Goal: Task Accomplishment & Management: Manage account settings

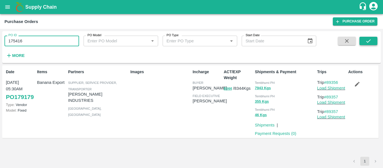
type input "175416"
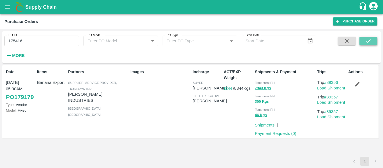
click at [370, 41] on icon "submit" at bounding box center [369, 41] width 6 height 6
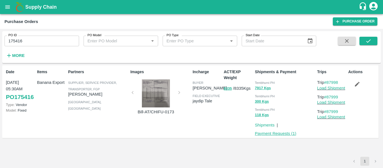
click at [275, 132] on link "Payment Requests ( 1 )" at bounding box center [276, 133] width 42 height 4
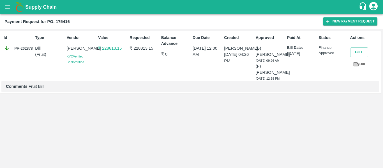
click at [4, 4] on icon "open drawer" at bounding box center [7, 7] width 6 height 6
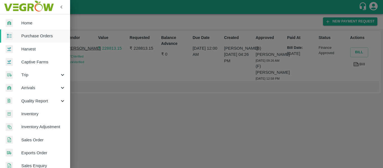
click at [40, 36] on span "Purchase Orders" at bounding box center [43, 36] width 44 height 6
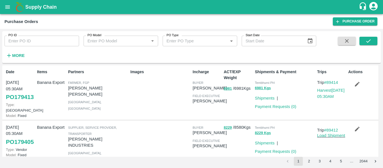
click at [22, 41] on input "PO ID" at bounding box center [41, 41] width 75 height 11
paste input "179241"
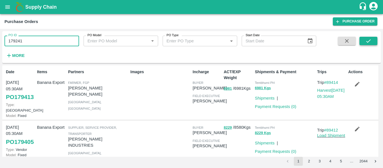
type input "179241"
click at [367, 42] on icon "submit" at bounding box center [369, 40] width 4 height 3
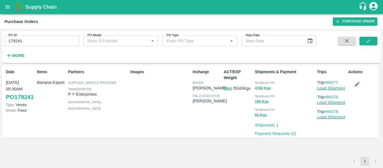
click at [355, 82] on icon "button" at bounding box center [358, 84] width 6 height 6
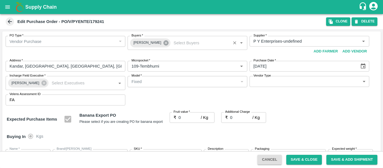
click at [163, 42] on icon at bounding box center [166, 43] width 6 height 6
click at [148, 42] on input "Buyers   *" at bounding box center [182, 41] width 107 height 7
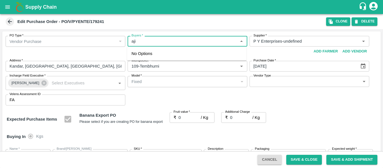
type input "ajit"
click at [149, 55] on div "Ajit Otari" at bounding box center [162, 56] width 34 height 6
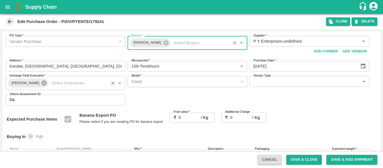
click at [42, 83] on icon at bounding box center [44, 83] width 5 height 5
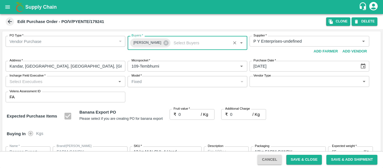
click at [27, 83] on input "Incharge Field Executive   *" at bounding box center [60, 81] width 107 height 7
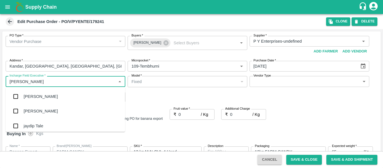
type input "jayd"
click at [27, 88] on ul "jaydip Tale Jithendar Nayak Jithendar Nayak" at bounding box center [66, 109] width 120 height 45
click at [31, 95] on div "jaydip Tale" at bounding box center [34, 96] width 20 height 6
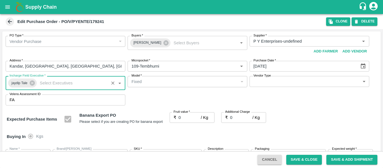
click at [188, 119] on input "0" at bounding box center [190, 117] width 22 height 11
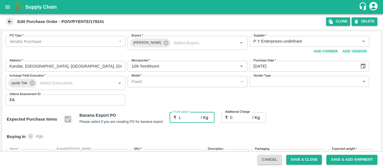
type input "16"
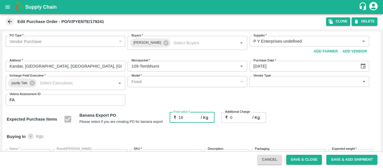
type input "16"
click at [229, 116] on div "₹ 0 / Kg Additional Charge" at bounding box center [244, 117] width 45 height 11
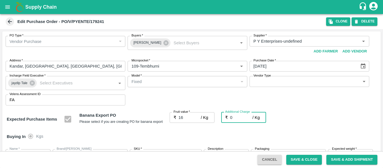
click at [234, 117] on input "0" at bounding box center [241, 117] width 22 height 11
type input "2"
type input "18"
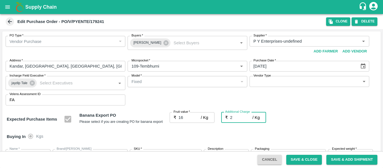
type input "18"
type input "2.7"
type input "18.7"
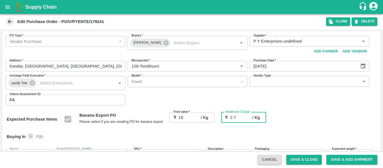
type input "18.7"
type input "2.75"
type input "18.75"
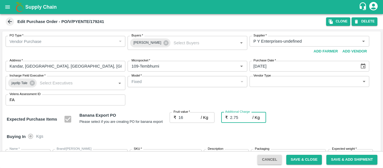
type input "18.75"
type input "2.75"
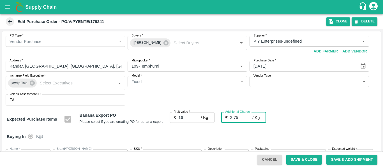
click at [321, 126] on div "Expected Purchase Items Banana Export PO Please select if you are creating PO f…" at bounding box center [192, 119] width 370 height 14
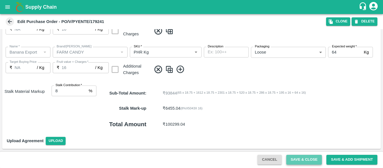
click at [297, 158] on button "Save & Close" at bounding box center [305, 160] width 36 height 10
click at [300, 141] on div "Upload Agreement Upload" at bounding box center [191, 141] width 379 height 16
click at [305, 128] on div "Total Amount ₹ 100299.04" at bounding box center [239, 124] width 285 height 17
click at [303, 157] on button "Save & Close" at bounding box center [305, 160] width 36 height 10
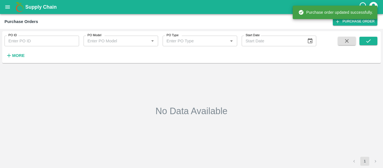
type input "179241"
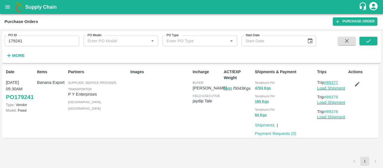
drag, startPoint x: 342, startPoint y: 81, endPoint x: 329, endPoint y: 82, distance: 13.0
click at [329, 82] on p "Trip #89377" at bounding box center [332, 82] width 29 height 6
copy link "89377"
drag, startPoint x: 344, startPoint y: 96, endPoint x: 328, endPoint y: 97, distance: 16.1
click at [328, 97] on p "Trip #89378" at bounding box center [332, 97] width 29 height 6
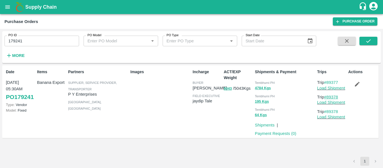
copy link "89378"
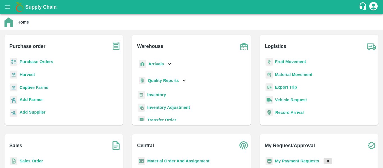
click at [281, 63] on b "Fruit Movement" at bounding box center [290, 62] width 31 height 4
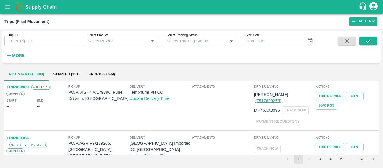
click at [28, 44] on input "Trip ID" at bounding box center [41, 41] width 75 height 11
paste input "89377"
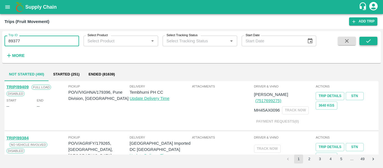
type input "89377"
click at [368, 43] on icon "submit" at bounding box center [369, 41] width 6 height 6
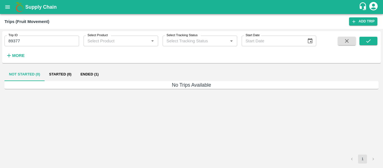
click at [89, 74] on button "Ended (1)" at bounding box center [89, 74] width 27 height 13
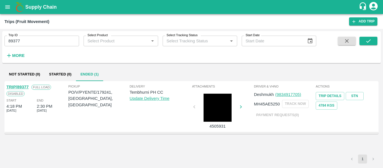
click at [24, 85] on link "TRIP/89377" at bounding box center [17, 87] width 22 height 4
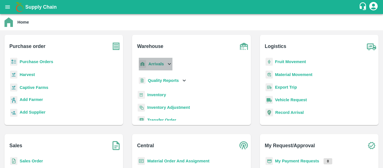
click at [157, 62] on b "Arrivals" at bounding box center [156, 64] width 15 height 4
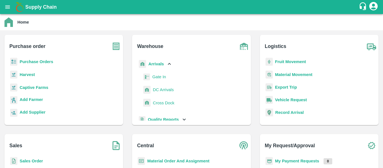
click at [159, 90] on span "DC Arrivals" at bounding box center [163, 90] width 21 height 6
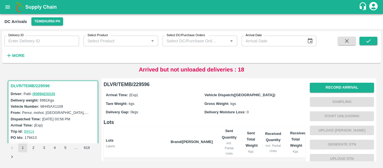
click at [10, 60] on button "More" at bounding box center [15, 56] width 22 height 10
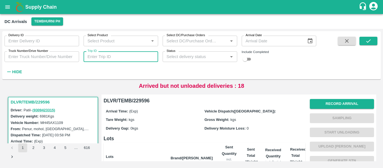
click at [112, 57] on input "Trip ID" at bounding box center [121, 56] width 75 height 11
paste input "89378"
type input "89378"
click at [373, 39] on button "submit" at bounding box center [369, 41] width 18 height 8
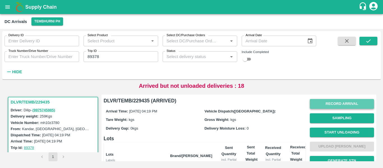
click at [331, 103] on button "Record Arrival" at bounding box center [342, 104] width 64 height 10
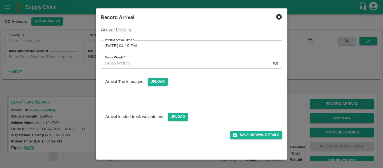
click at [166, 49] on input "03/10/2025 04:19 PM" at bounding box center [190, 45] width 178 height 11
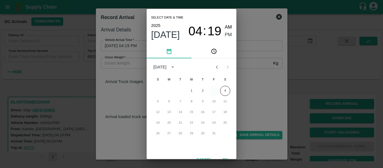
click at [214, 90] on button "3" at bounding box center [214, 91] width 10 height 10
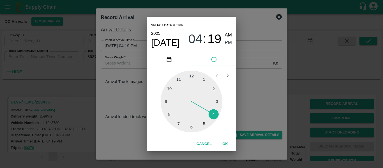
click at [205, 122] on div at bounding box center [192, 102] width 62 height 62
click at [216, 102] on div at bounding box center [192, 102] width 62 height 62
type input "03/10/2025 05:15 PM"
click at [231, 42] on span "PM" at bounding box center [228, 43] width 7 height 8
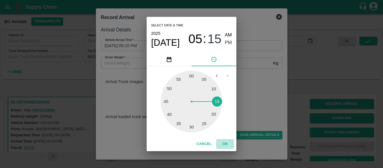
click at [226, 145] on button "OK" at bounding box center [225, 144] width 18 height 10
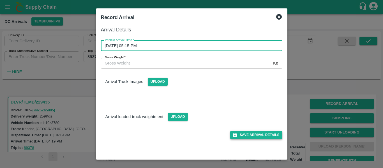
click at [265, 133] on button "Save Arrival Details" at bounding box center [256, 135] width 52 height 8
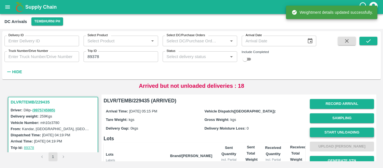
click at [340, 135] on button "Start Unloading" at bounding box center [342, 133] width 64 height 10
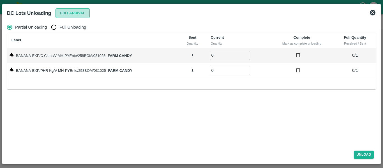
click at [76, 15] on button "Edit Arrival" at bounding box center [73, 13] width 34 height 10
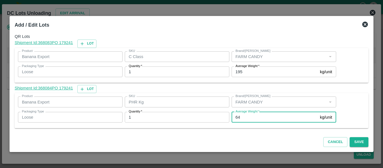
click at [245, 119] on input "64" at bounding box center [275, 117] width 86 height 11
type input "6"
type input "28"
click at [355, 141] on button "Save" at bounding box center [359, 142] width 19 height 10
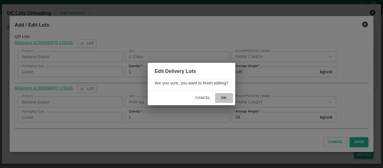
click at [227, 93] on button "ok" at bounding box center [224, 98] width 18 height 10
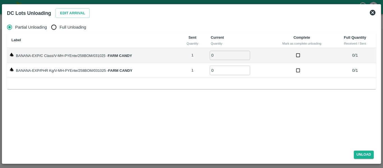
click at [72, 26] on span "Full Unloading" at bounding box center [73, 27] width 27 height 6
click at [60, 26] on input "Full Unloading" at bounding box center [53, 27] width 11 height 11
radio input "true"
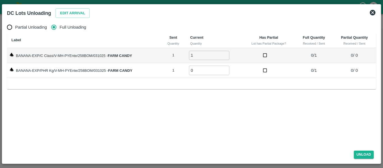
type input "1"
click at [226, 54] on input "1" at bounding box center [209, 55] width 40 height 9
type input "1"
click at [226, 69] on input "1" at bounding box center [209, 70] width 40 height 9
click at [365, 157] on button "Unload" at bounding box center [364, 155] width 20 height 8
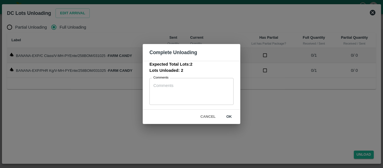
click at [234, 117] on button "ok" at bounding box center [229, 117] width 18 height 10
click at [313, 136] on div "Complete Unloading Expected Total Lots: 2 Lots Unloaded: 2 Comments x Comments …" at bounding box center [191, 84] width 383 height 168
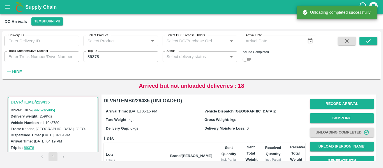
scroll to position [72, 0]
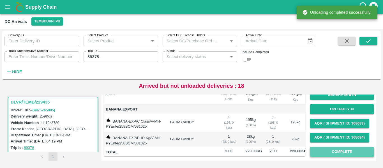
click at [340, 148] on button "Complete" at bounding box center [342, 152] width 64 height 10
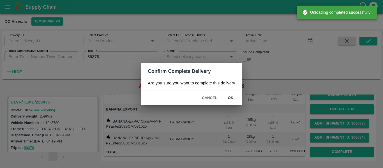
click at [232, 97] on button "ok" at bounding box center [231, 98] width 18 height 10
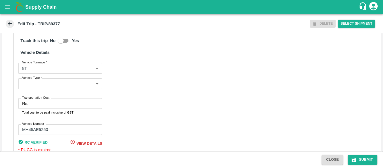
scroll to position [444, 0]
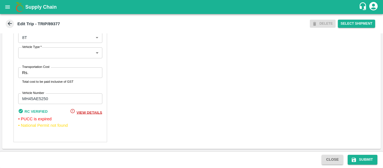
click at [33, 74] on input "Transportation Cost" at bounding box center [67, 72] width 72 height 11
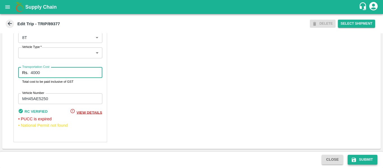
type input "4000"
click at [353, 160] on icon "submit" at bounding box center [354, 160] width 4 height 4
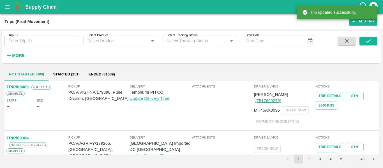
click at [38, 36] on input "Trip ID" at bounding box center [41, 41] width 75 height 11
paste input "89378"
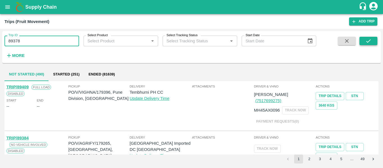
type input "89378"
click at [362, 44] on button "submit" at bounding box center [369, 41] width 18 height 8
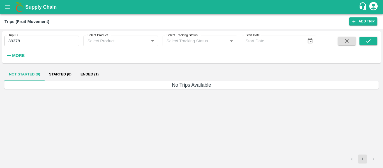
click at [90, 71] on button "Ended (1)" at bounding box center [89, 74] width 27 height 13
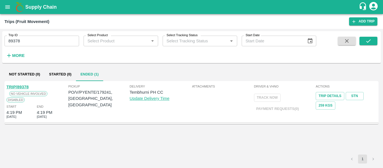
click at [20, 87] on link "TRIP/89378" at bounding box center [17, 87] width 22 height 4
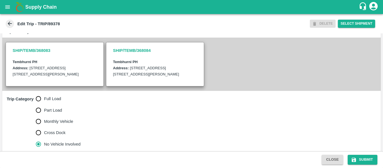
scroll to position [118, 0]
click at [43, 104] on input "Full Load" at bounding box center [38, 98] width 11 height 11
radio input "true"
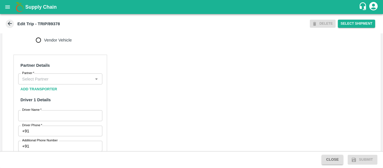
scroll to position [245, 0]
click at [39, 82] on input "Partner   *" at bounding box center [56, 78] width 72 height 7
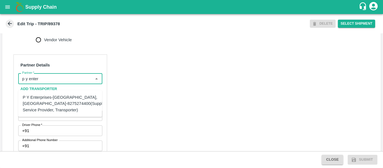
click at [42, 101] on div "P Y Enterprises-[GEOGRAPHIC_DATA], [GEOGRAPHIC_DATA]-8275274400(Supplier, Servi…" at bounding box center [66, 103] width 86 height 19
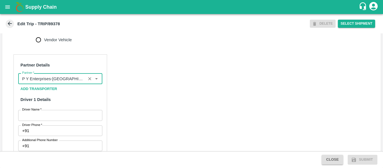
type input "P Y Enterprises-[GEOGRAPHIC_DATA], [GEOGRAPHIC_DATA]-8275274400(Supplier, Servi…"
click at [46, 121] on input "Driver Name   *" at bounding box center [60, 115] width 84 height 11
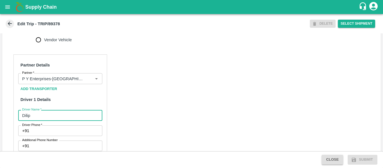
type input "Dilip"
click at [48, 136] on input "Driver Phone   *" at bounding box center [66, 130] width 71 height 11
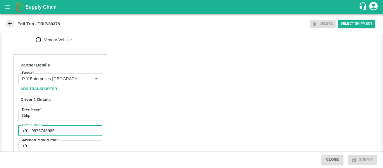
type input "9975745985"
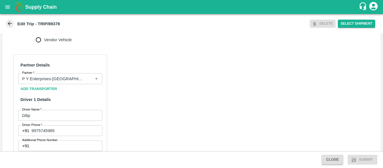
scroll to position [431, 0]
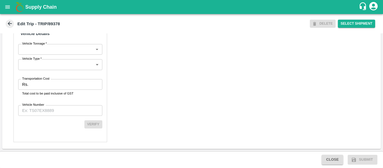
click at [42, 85] on input "Transportation Cost" at bounding box center [67, 84] width 72 height 11
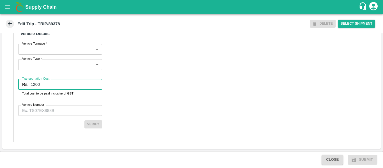
type input "1200"
click at [46, 108] on input "Vehicle Number" at bounding box center [60, 110] width 84 height 11
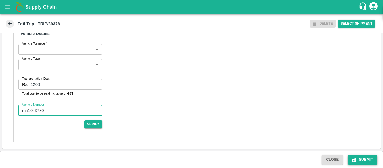
type input "mh10z3780"
click at [355, 161] on icon "submit" at bounding box center [354, 160] width 6 height 6
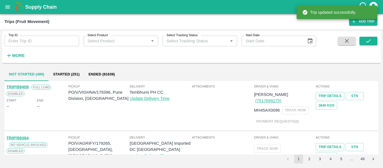
click at [44, 40] on input "Trip ID" at bounding box center [41, 41] width 75 height 11
paste input "89378"
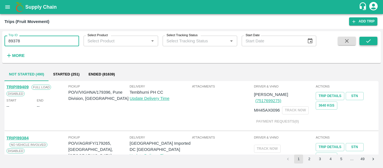
type input "89378"
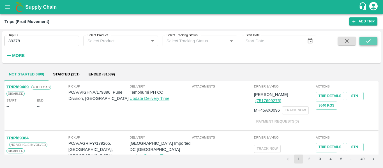
click at [368, 38] on icon "submit" at bounding box center [369, 41] width 6 height 6
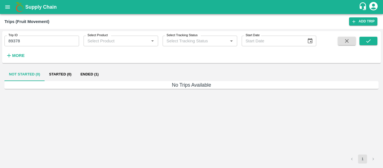
click at [86, 77] on button "Ended (1)" at bounding box center [89, 74] width 27 height 13
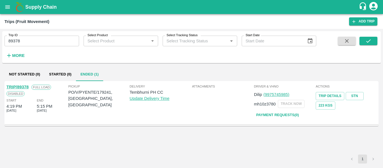
click at [22, 86] on link "TRIP/89378" at bounding box center [17, 87] width 22 height 4
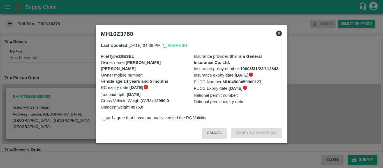
click at [61, 81] on div at bounding box center [191, 84] width 383 height 168
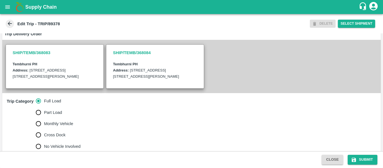
scroll to position [120, 0]
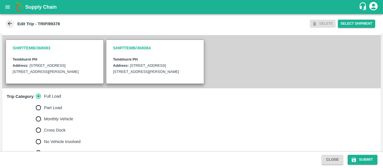
click at [47, 145] on span "No Vehicle Involved" at bounding box center [62, 142] width 36 height 6
click at [44, 146] on input "No Vehicle Involved" at bounding box center [38, 141] width 11 height 11
radio input "true"
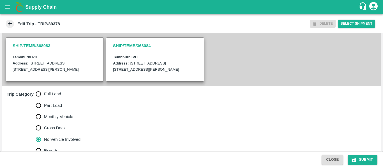
scroll to position [181, 0]
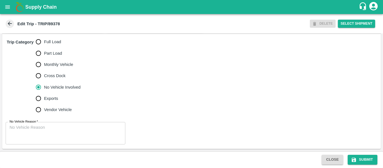
click at [51, 135] on textarea "No Vehicle Reason   *" at bounding box center [66, 134] width 112 height 18
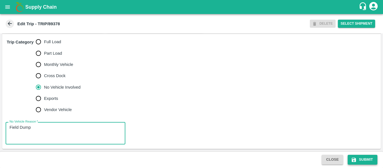
type textarea "Field Dump"
click at [357, 159] on button "Submit" at bounding box center [363, 160] width 30 height 10
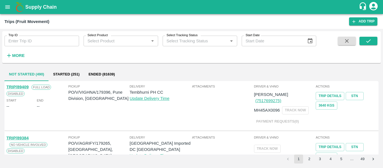
click at [36, 39] on input "Trip ID" at bounding box center [41, 41] width 75 height 11
paste input "89388"
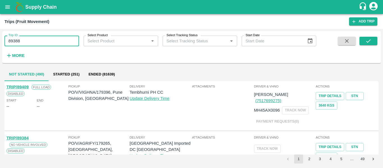
type input "89388"
click at [364, 36] on div "Trip ID 89388 Trip ID Select Product Select Product   * Select Tracking Status …" at bounding box center [191, 47] width 379 height 28
click at [364, 39] on button "submit" at bounding box center [369, 41] width 18 height 8
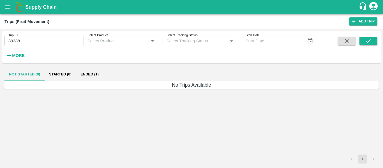
click at [90, 71] on button "Ended (1)" at bounding box center [89, 74] width 27 height 13
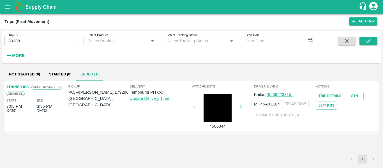
click at [25, 85] on link "TRIP/89388" at bounding box center [17, 87] width 22 height 4
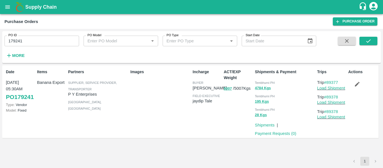
click at [23, 40] on input "179241" at bounding box center [41, 41] width 75 height 11
paste input "text"
type input "179296"
click at [362, 41] on button "submit" at bounding box center [369, 41] width 18 height 8
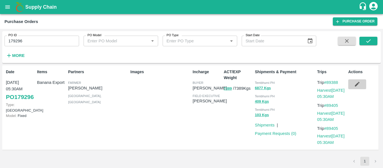
click at [355, 85] on icon "button" at bounding box center [358, 84] width 6 height 6
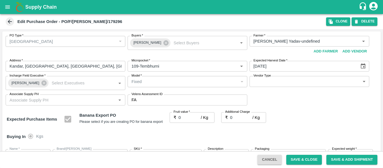
type input "Rajendr Audumbar Yadav-undefined"
type input "109-Tembhurni"
type input "Banana Export"
type input "FARM CANDY"
type input "13 kg M N-CHL 4 Hand"
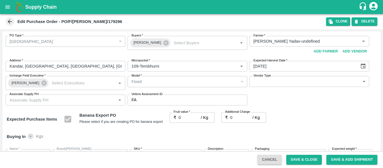
type input "NA"
type input "Banana Export"
type input "FARM CANDY"
type input "13 kg M N-CHL 5 Hand"
type input "NA"
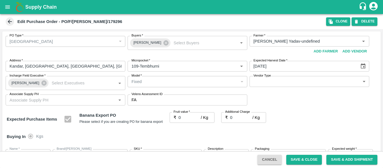
type input "Banana Export"
type input "FARM CANDY"
type input "13 kg M N-CHL 6 Hand"
type input "NA"
type input "Banana Export"
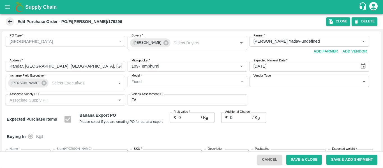
type input "FARM CANDY"
type input "13 kg M N-CHL 8 Hand"
type input "NA"
type input "Banana Export"
type input "FARM CANDY"
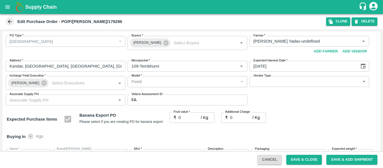
type input "13 kg M N-CHL CL"
type input "NA"
type input "Banana Export"
type input "FARM CANDY"
type input "C Class"
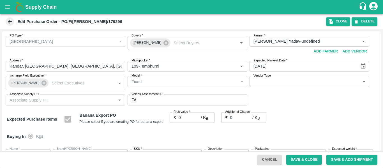
type input "NA"
type input "Banana Export"
type input "FARM CANDY"
type input "PHR Kg"
type input "NA"
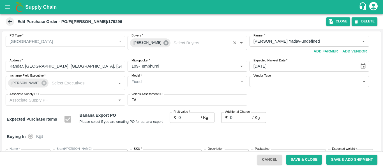
click at [164, 44] on icon at bounding box center [166, 42] width 5 height 5
click at [153, 42] on input "Buyers   *" at bounding box center [182, 41] width 107 height 7
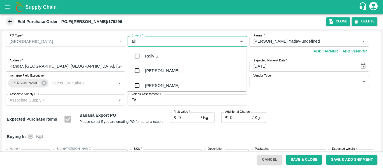
type input "ajit"
click at [153, 49] on div "Ajit Otari" at bounding box center [187, 56] width 120 height 15
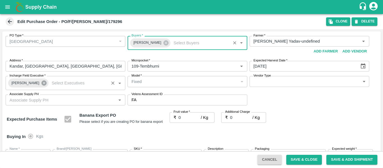
click at [41, 81] on icon at bounding box center [44, 83] width 6 height 6
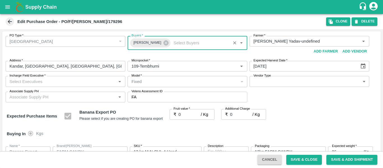
click at [36, 81] on input "Incharge Field Executive   *" at bounding box center [60, 81] width 107 height 7
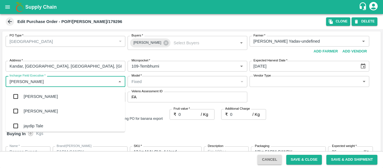
type input "jayd"
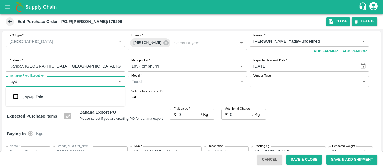
click at [38, 98] on div "jaydip Tale" at bounding box center [34, 96] width 20 height 6
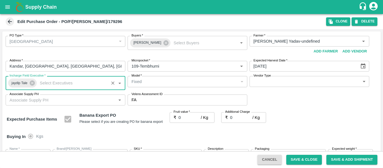
click at [189, 122] on input "0" at bounding box center [190, 117] width 22 height 11
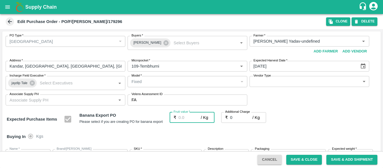
type input "2"
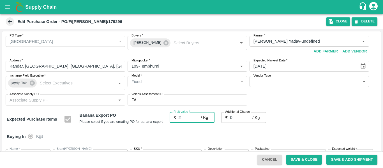
type input "2"
type input "21"
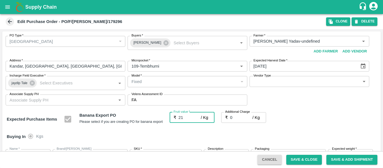
type input "21"
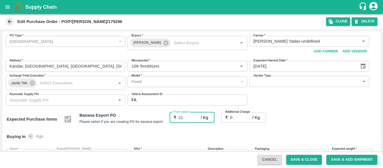
type input "21"
click at [328, 119] on div "Expected Purchase Items Banana Export PO Please select if you are creating PO f…" at bounding box center [192, 119] width 370 height 14
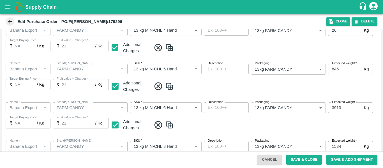
scroll to position [335, 0]
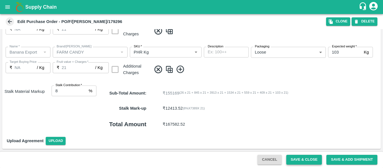
click at [310, 162] on button "Save & Close" at bounding box center [305, 160] width 36 height 10
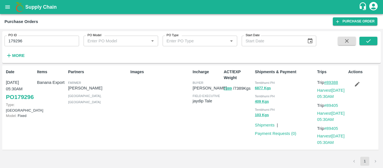
drag, startPoint x: 344, startPoint y: 80, endPoint x: 328, endPoint y: 81, distance: 16.3
click at [328, 81] on p "Trip #89388" at bounding box center [332, 82] width 29 height 6
copy link "89388"
click at [33, 42] on input "179296" at bounding box center [41, 41] width 75 height 11
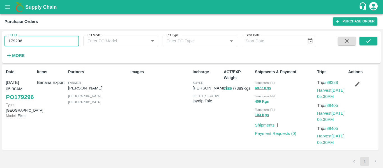
click at [33, 42] on input "179296" at bounding box center [41, 41] width 75 height 11
paste input "text"
click at [361, 42] on button "submit" at bounding box center [369, 41] width 18 height 8
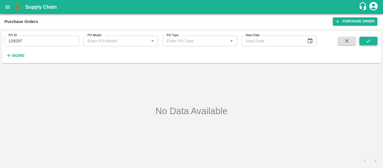
click at [369, 41] on icon "submit" at bounding box center [369, 41] width 6 height 6
click at [22, 39] on input "129297" at bounding box center [41, 41] width 75 height 11
paste input "text"
type input "179297"
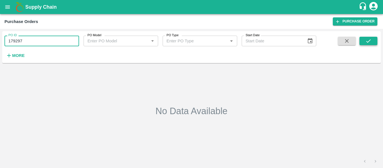
click at [369, 42] on icon "submit" at bounding box center [369, 40] width 4 height 3
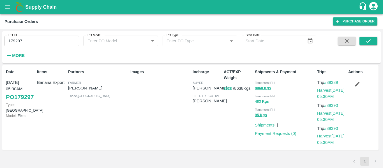
click at [359, 84] on icon "button" at bounding box center [358, 84] width 6 height 6
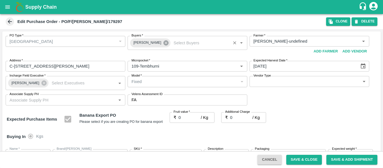
click at [163, 44] on icon at bounding box center [166, 43] width 6 height 6
click at [148, 43] on input "Buyers   *" at bounding box center [182, 41] width 107 height 7
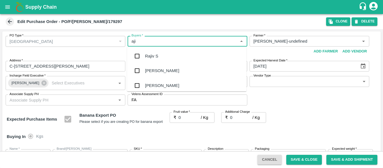
type input "ajit"
click at [151, 58] on div "Ajit Otari" at bounding box center [162, 56] width 34 height 6
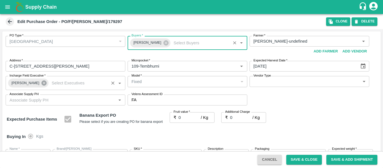
click at [42, 85] on icon at bounding box center [44, 83] width 5 height 5
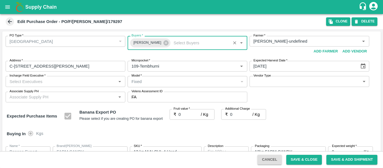
click at [32, 85] on input "Incharge Field Executive   *" at bounding box center [60, 81] width 107 height 7
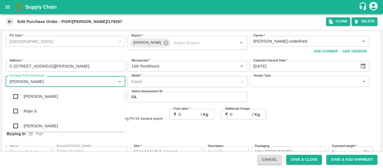
type input "jayd"
click at [36, 97] on div "jaydip Tale" at bounding box center [34, 96] width 20 height 6
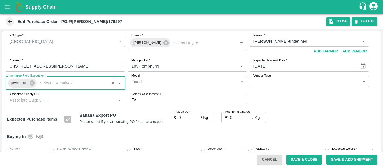
click at [184, 115] on input "0" at bounding box center [190, 117] width 22 height 11
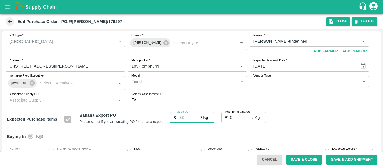
type input "2"
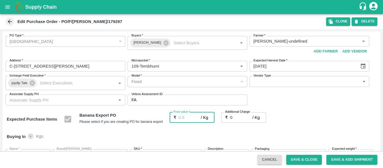
type input "2"
type input "22"
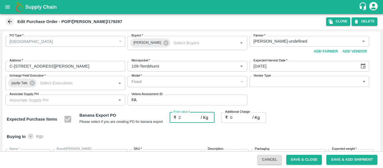
type input "22"
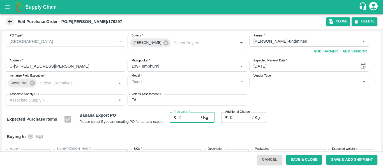
type input "22"
click at [334, 120] on div "Expected Purchase Items Banana Export PO Please select if you are creating PO f…" at bounding box center [192, 119] width 370 height 14
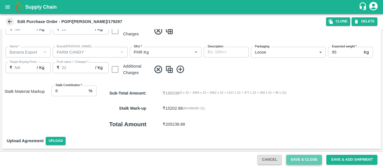
click at [302, 159] on button "Save & Close" at bounding box center [305, 160] width 36 height 10
click at [300, 157] on button "Save & Close" at bounding box center [305, 160] width 36 height 10
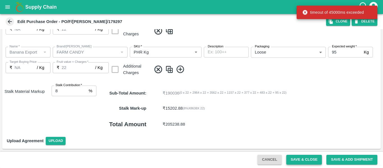
click at [314, 156] on button "Save & Close" at bounding box center [305, 160] width 36 height 10
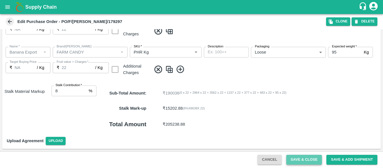
click at [297, 155] on button "Save & Close" at bounding box center [305, 160] width 36 height 10
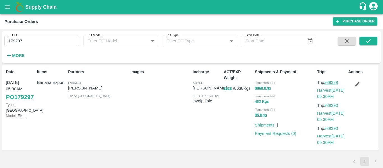
drag, startPoint x: 343, startPoint y: 81, endPoint x: 328, endPoint y: 83, distance: 15.3
click at [328, 83] on p "Trip #89389" at bounding box center [332, 82] width 29 height 6
copy link "89389"
click at [34, 33] on div "PO ID 179297 PO ID" at bounding box center [39, 38] width 79 height 15
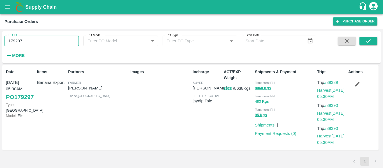
click at [35, 41] on input "179297" at bounding box center [41, 41] width 75 height 11
paste input "text"
type input "179251"
click at [366, 42] on icon "submit" at bounding box center [369, 41] width 6 height 6
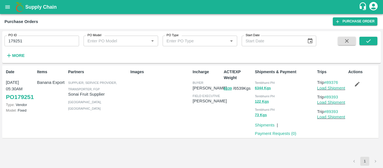
click at [359, 85] on icon "button" at bounding box center [358, 84] width 6 height 6
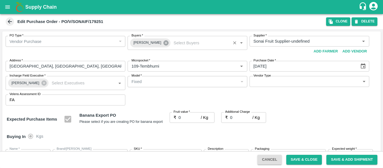
click at [164, 45] on icon at bounding box center [166, 42] width 5 height 5
click at [150, 43] on input "Buyers   *" at bounding box center [182, 41] width 107 height 7
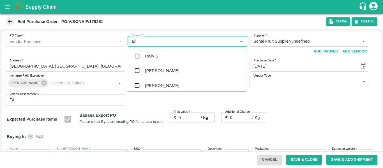
type input "ajit"
click at [152, 55] on div "Ajit Otari" at bounding box center [162, 56] width 34 height 6
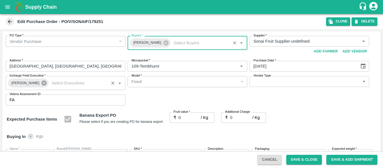
click at [42, 82] on icon at bounding box center [44, 83] width 6 height 6
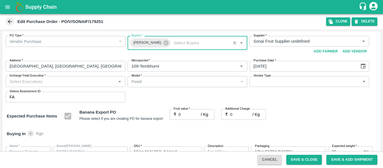
click at [26, 83] on input "Incharge Field Executive   *" at bounding box center [60, 81] width 107 height 7
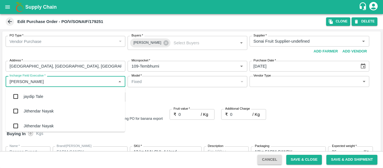
type input "jayd"
click at [32, 96] on div "jaydip Tale" at bounding box center [34, 96] width 20 height 6
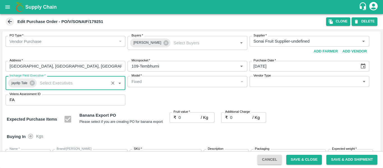
click at [176, 122] on div "₹ 0 / Kg Fruit value" at bounding box center [192, 117] width 45 height 11
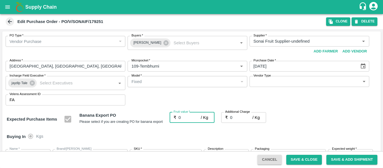
click at [181, 121] on input "0" at bounding box center [190, 117] width 22 height 11
type input "2"
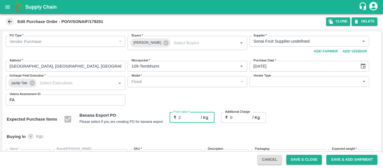
type input "2"
type input "21"
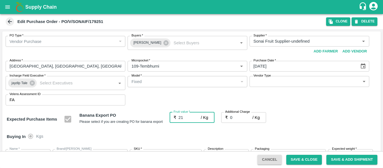
type input "21"
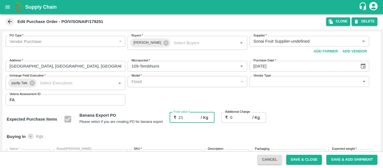
type input "21"
click at [238, 118] on input "0" at bounding box center [241, 117] width 22 height 11
type input "2"
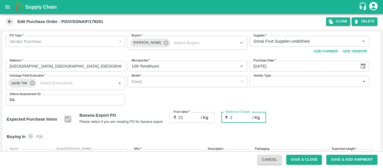
type input "23"
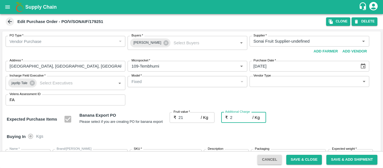
type input "2.7"
type input "23.7"
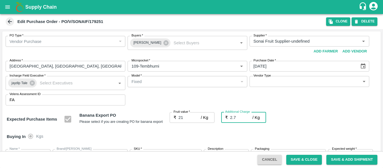
type input "23.7"
type input "2.75"
type input "23.75"
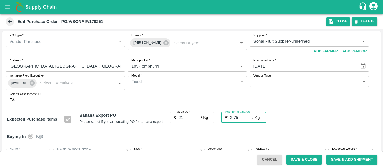
type input "23.75"
type input "2.75"
click at [328, 120] on div "Expected Purchase Items Banana Export PO Please select if you are creating PO f…" at bounding box center [192, 119] width 370 height 14
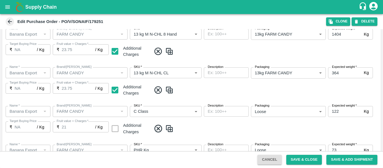
scroll to position [305, 0]
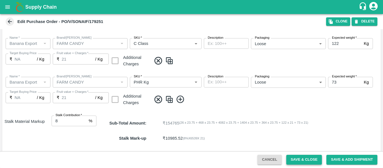
click at [305, 157] on button "Save & Close" at bounding box center [305, 160] width 36 height 10
click at [298, 159] on button "Save & Close" at bounding box center [305, 160] width 36 height 10
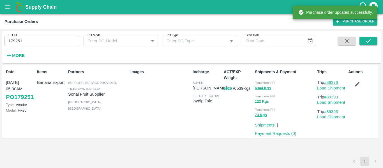
drag, startPoint x: 342, startPoint y: 82, endPoint x: 329, endPoint y: 83, distance: 12.6
click at [329, 83] on p "Trip #89376" at bounding box center [332, 82] width 29 height 6
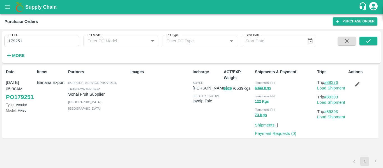
copy link "89376"
drag, startPoint x: 344, startPoint y: 97, endPoint x: 328, endPoint y: 97, distance: 16.3
click at [328, 97] on p "Trip #89393" at bounding box center [332, 97] width 29 height 6
copy link "89393"
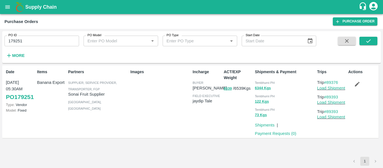
copy link "89393"
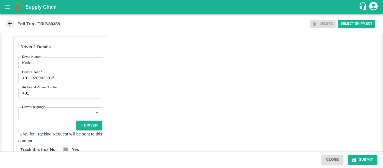
scroll to position [263, 0]
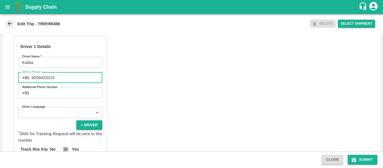
drag, startPoint x: 57, startPoint y: 84, endPoint x: 31, endPoint y: 84, distance: 26.4
click at [31, 83] on div "+91 9209423315 Driver Phone" at bounding box center [60, 77] width 84 height 11
click at [185, 93] on div "Driver 1 Details Driver Name   * Kailas Driver Name Driver Phone   * +91 920942…" at bounding box center [191, 125] width 379 height 192
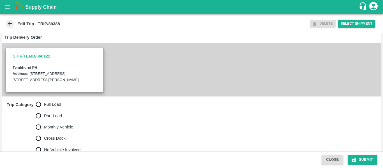
scroll to position [113, 0]
click at [43, 110] on input "Full Load" at bounding box center [38, 104] width 11 height 11
radio input "true"
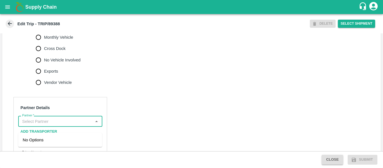
click at [51, 125] on input "Partner   *" at bounding box center [56, 121] width 72 height 7
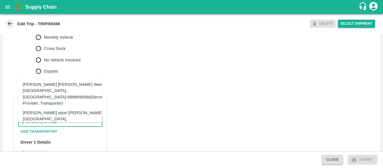
click at [46, 97] on div "Tanaji Maruti Lokare -Lokare Wasti, Kandar, Solapur-8888656588(Service Provider…" at bounding box center [64, 93] width 83 height 25
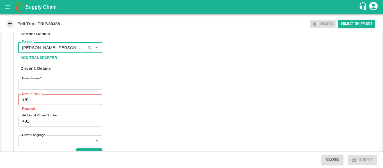
scroll to position [276, 0]
type input "Tanaji Maruti Lokare -Lokare Wasti, Kandar, Solapur-8888656588(Service Provider…"
click at [51, 90] on input "Driver Name   *" at bounding box center [60, 84] width 84 height 11
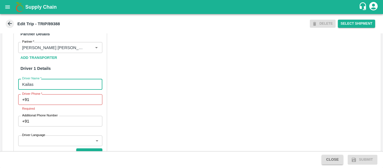
type input "Kailas"
click at [53, 105] on input "Driver Phone   *" at bounding box center [66, 99] width 71 height 11
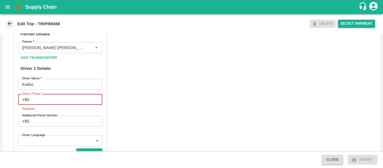
paste input "9209423315"
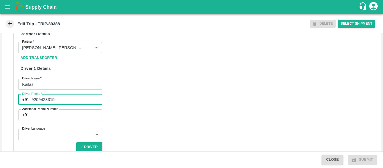
scroll to position [431, 0]
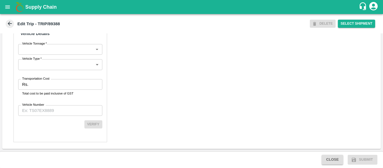
type input "9209423315"
click at [39, 85] on input "Transportation Cost" at bounding box center [67, 84] width 72 height 11
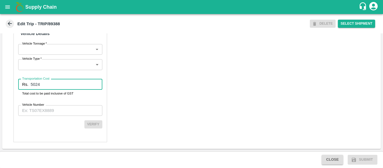
type input "5024"
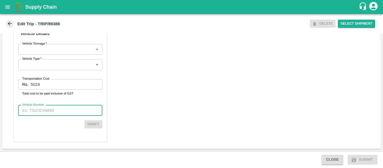
click at [33, 114] on input "Vehicle Number" at bounding box center [60, 110] width 84 height 11
paste input "MH45AX1104"
type input "MH45AX1104"
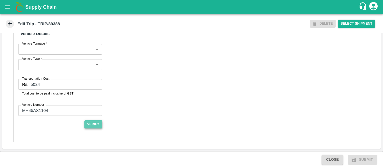
click at [93, 125] on button "Verify" at bounding box center [94, 124] width 18 height 8
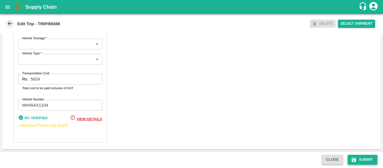
click at [357, 158] on button "Submit" at bounding box center [363, 160] width 30 height 10
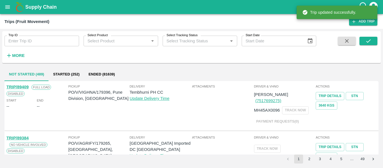
click at [44, 36] on input "Trip ID" at bounding box center [41, 41] width 75 height 11
paste input "89389"
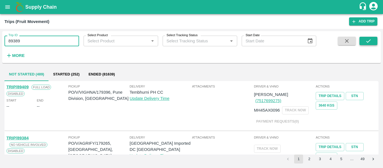
type input "89389"
click at [371, 42] on icon "submit" at bounding box center [369, 41] width 6 height 6
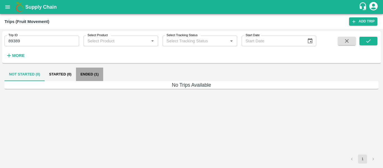
click at [85, 78] on button "Ended (1)" at bounding box center [89, 74] width 27 height 13
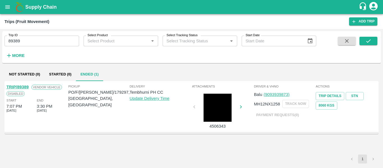
click at [23, 86] on link "TRIP/89389" at bounding box center [17, 87] width 22 height 4
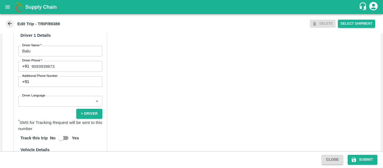
scroll to position [268, 0]
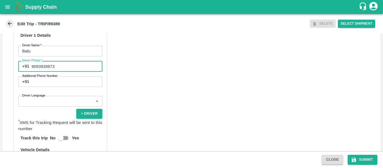
drag, startPoint x: 57, startPoint y: 79, endPoint x: 29, endPoint y: 78, distance: 27.5
click at [29, 72] on div "+91 9093939873 Driver Phone" at bounding box center [60, 66] width 84 height 11
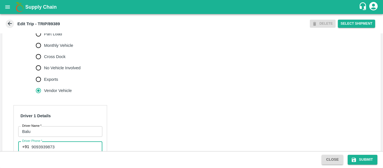
click at [43, 28] on input "Full Load" at bounding box center [38, 22] width 11 height 11
radio input "true"
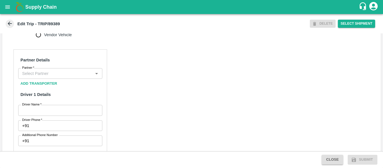
scroll to position [244, 0]
click at [35, 77] on input "Partner   *" at bounding box center [56, 73] width 72 height 7
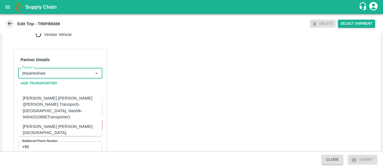
click at [50, 124] on div "Dnyaneshwar Vitthal Godse-Kandar, Solapur-9730316755(Transporter)" at bounding box center [69, 133] width 92 height 19
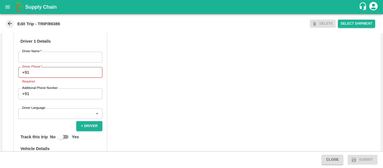
scroll to position [297, 0]
type input "Dnyaneshwar Vitthal Godse-Kandar, Solapur-9730316755(Transporter)"
click at [44, 62] on input "Driver Name   *" at bounding box center [60, 56] width 84 height 11
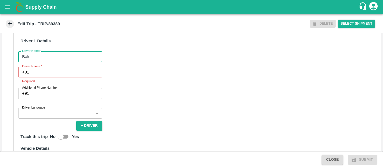
type input "Balu"
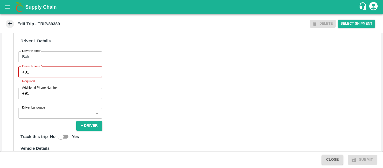
click at [45, 77] on input "Driver Phone   *" at bounding box center [66, 72] width 71 height 11
paste input "9093939873"
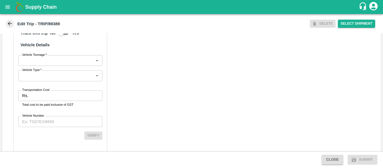
scroll to position [408, 0]
type input "9093939873"
click at [45, 92] on label "Transportation Cost" at bounding box center [35, 90] width 27 height 4
click at [45, 101] on input "Transportation Cost" at bounding box center [67, 95] width 72 height 11
type input "3762"
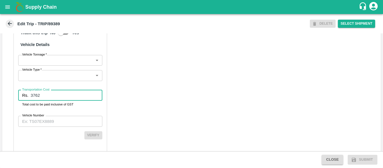
click at [50, 127] on input "Vehicle Number" at bounding box center [60, 121] width 84 height 11
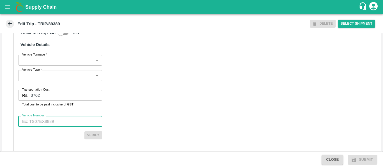
paste input "MH12NX1258"
type input "MH12NX1258"
click at [95, 140] on button "Verify" at bounding box center [94, 135] width 18 height 8
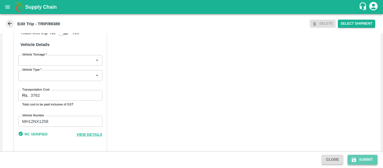
click at [361, 162] on button "Submit" at bounding box center [363, 160] width 30 height 10
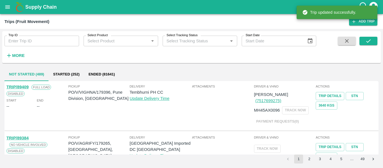
click at [38, 40] on input "Trip ID" at bounding box center [41, 41] width 75 height 11
paste input "89376"
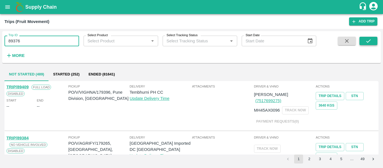
type input "89376"
click at [367, 42] on icon "submit" at bounding box center [369, 40] width 4 height 3
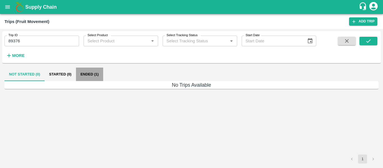
click at [81, 71] on button "Ended (1)" at bounding box center [89, 74] width 27 height 13
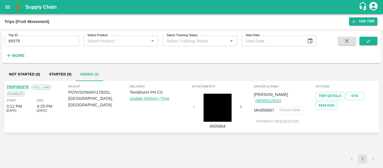
click at [19, 86] on link "TRIP/89376" at bounding box center [17, 87] width 22 height 4
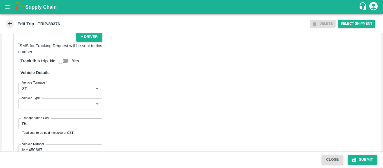
scroll to position [428, 0]
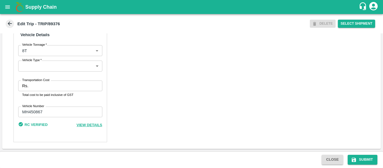
click at [35, 88] on input "Transportation Cost" at bounding box center [67, 86] width 72 height 11
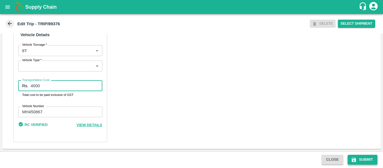
type input "4000"
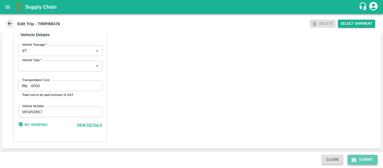
click at [361, 159] on button "Submit" at bounding box center [363, 160] width 30 height 10
click at [355, 159] on icon "submit" at bounding box center [354, 160] width 6 height 6
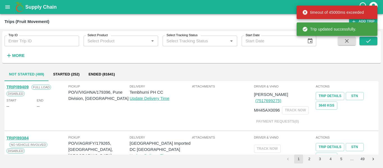
click at [21, 49] on div "More" at bounding box center [13, 53] width 26 height 14
click at [19, 41] on input "Trip ID" at bounding box center [41, 41] width 75 height 11
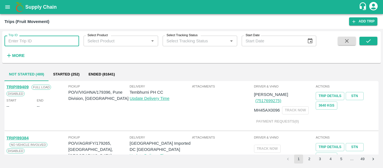
paste input "89393"
type input "89393"
click at [364, 42] on button "submit" at bounding box center [369, 41] width 18 height 8
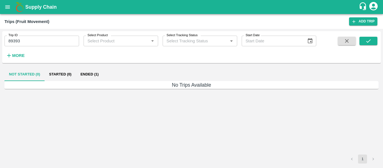
click at [93, 74] on button "Ended (1)" at bounding box center [89, 74] width 27 height 13
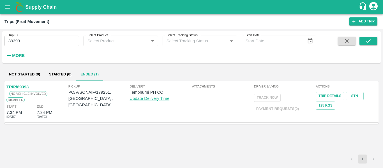
click at [21, 85] on link "TRIP/89393" at bounding box center [17, 87] width 22 height 4
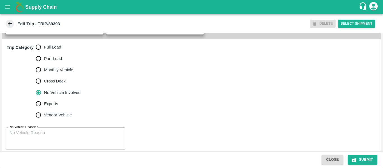
scroll to position [181, 0]
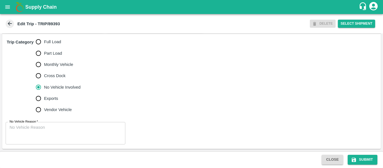
click at [48, 42] on span "Full Load" at bounding box center [52, 42] width 17 height 6
click at [44, 42] on input "Full Load" at bounding box center [38, 41] width 11 height 11
radio input "true"
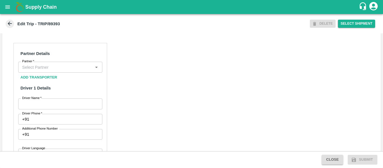
scroll to position [259, 0]
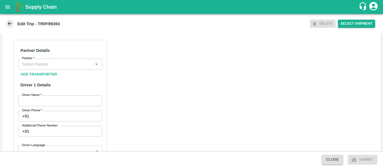
click at [47, 68] on input "Partner   *" at bounding box center [56, 63] width 72 height 7
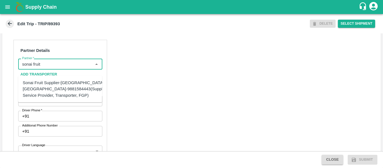
click at [49, 84] on div "Sonai Fruit Supplier-Babhulgaon, Solapur-9881584443(Supplier, Service Provider,…" at bounding box center [66, 89] width 86 height 19
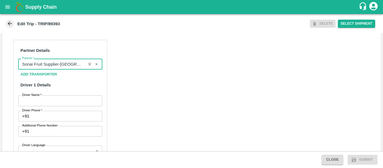
type input "Sonai Fruit Supplier-Babhulgaon, Solapur-9881584443(Supplier, Service Provider,…"
click at [53, 106] on input "Driver Name   *" at bounding box center [60, 100] width 84 height 11
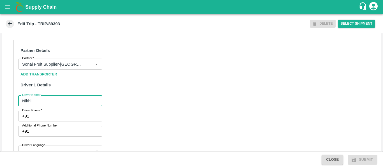
type input "Nikhil"
click at [53, 122] on input "Driver Phone   *" at bounding box center [66, 116] width 71 height 11
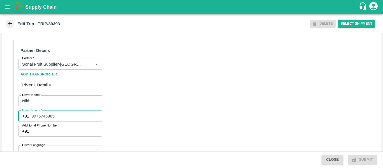
type input "9975745985"
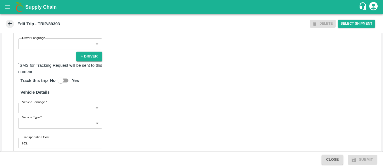
scroll to position [367, 0]
click at [49, 147] on input "Transportation Cost" at bounding box center [67, 143] width 72 height 11
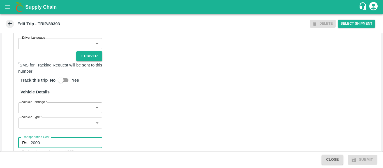
type input "2000"
click at [171, 123] on div "Partner Details Partner   * Partner Add Transporter Driver 1 Details Driver Nam…" at bounding box center [191, 67] width 379 height 282
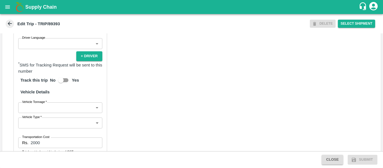
scroll to position [431, 0]
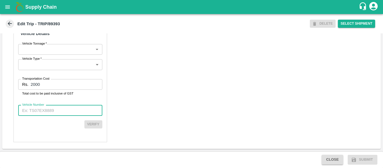
click at [56, 105] on input "Vehicle Number" at bounding box center [60, 110] width 84 height 11
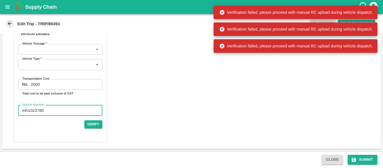
type input "mh10z3780"
click at [358, 165] on div "Close Submit" at bounding box center [191, 159] width 383 height 17
click at [365, 162] on button "Submit" at bounding box center [363, 160] width 30 height 10
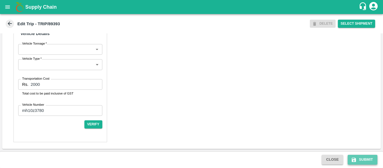
click at [361, 159] on button "Submit" at bounding box center [363, 160] width 30 height 10
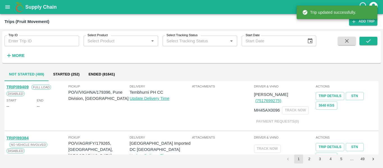
click at [56, 38] on input "Trip ID" at bounding box center [41, 41] width 75 height 11
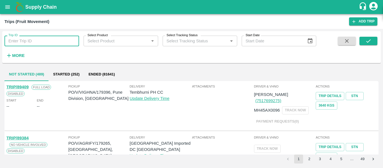
paste input "89393"
type input "89393"
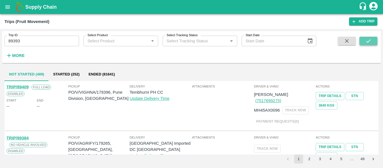
click at [372, 42] on icon "submit" at bounding box center [369, 41] width 6 height 6
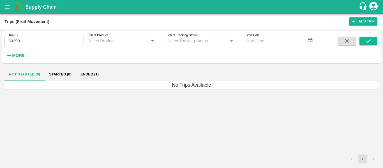
click at [85, 75] on button "Ended (1)" at bounding box center [89, 74] width 27 height 13
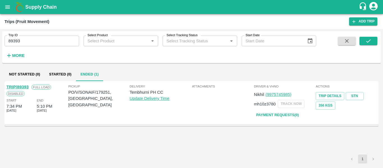
click at [26, 86] on link "TRIP/89393" at bounding box center [17, 87] width 22 height 4
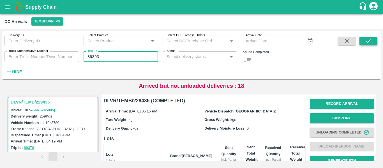
type input "89393"
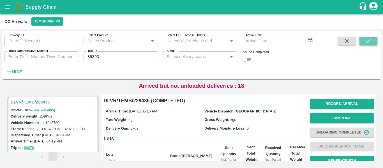
click at [375, 39] on button "submit" at bounding box center [369, 41] width 18 height 8
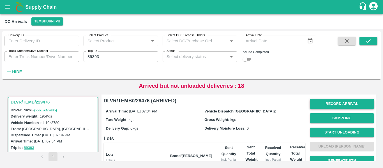
click at [347, 103] on button "Record Arrival" at bounding box center [342, 104] width 64 height 10
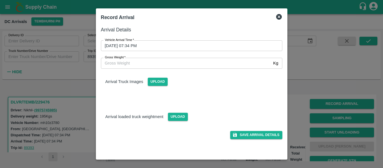
click at [172, 42] on input "[DATE] 07:34 PM" at bounding box center [190, 45] width 178 height 11
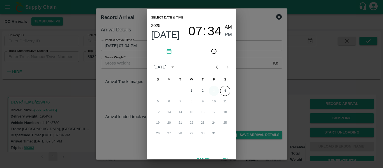
click at [214, 90] on button "3" at bounding box center [214, 91] width 10 height 10
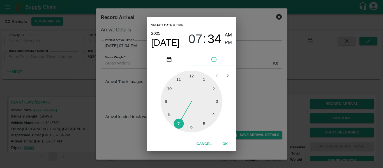
click at [203, 123] on div at bounding box center [192, 102] width 62 height 62
click at [214, 88] on div at bounding box center [192, 102] width 62 height 62
type input "[DATE] 05:10 PM"
click at [226, 44] on span "PM" at bounding box center [228, 43] width 7 height 8
click at [225, 139] on button "OK" at bounding box center [225, 144] width 18 height 10
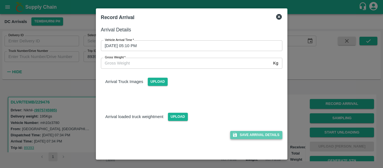
click at [252, 135] on button "Save Arrival Details" at bounding box center [256, 135] width 52 height 8
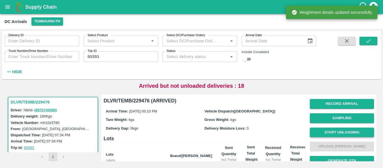
click at [314, 131] on button "Start Unloading" at bounding box center [342, 133] width 64 height 10
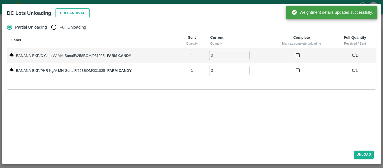
click at [71, 12] on button "Edit Arrival" at bounding box center [73, 13] width 34 height 10
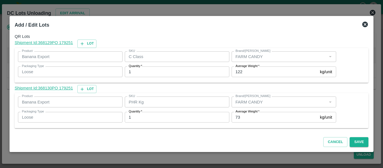
click at [250, 70] on input "122" at bounding box center [275, 72] width 86 height 11
type input "1"
type input "283"
click at [356, 143] on button "Save" at bounding box center [359, 142] width 19 height 10
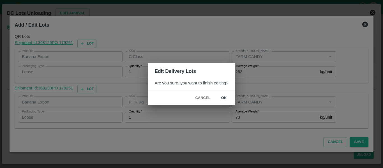
click at [224, 98] on button "ok" at bounding box center [224, 98] width 18 height 10
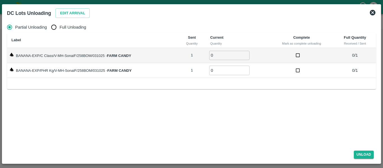
click at [65, 25] on span "Full Unloading" at bounding box center [73, 27] width 27 height 6
click at [60, 25] on input "Full Unloading" at bounding box center [53, 27] width 11 height 11
radio input "true"
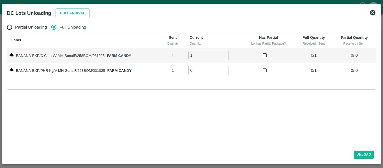
type input "1"
click at [226, 53] on input "1" at bounding box center [209, 55] width 40 height 9
click at [227, 68] on input "0" at bounding box center [209, 70] width 40 height 9
type input "1"
click at [226, 70] on input "1" at bounding box center [209, 70] width 40 height 9
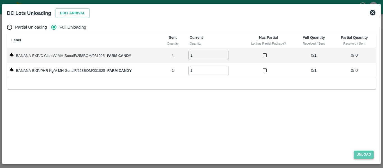
click at [367, 152] on button "Unload" at bounding box center [364, 155] width 20 height 8
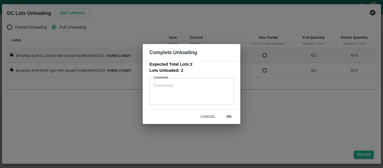
click at [225, 117] on button "ok" at bounding box center [229, 117] width 18 height 10
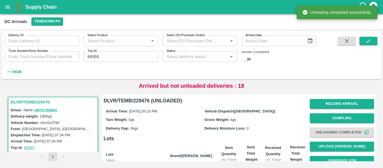
scroll to position [72, 0]
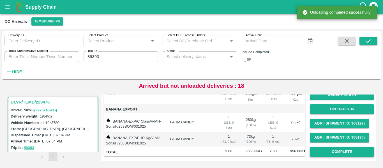
click at [339, 147] on button "Complete" at bounding box center [342, 152] width 64 height 10
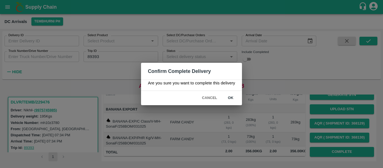
click at [232, 97] on button "ok" at bounding box center [231, 98] width 18 height 10
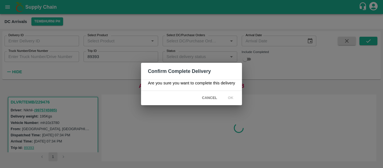
scroll to position [0, 0]
click at [222, 139] on div "Confirm Complete Delivery Are you sure you want to complete this delivery Cance…" at bounding box center [191, 84] width 383 height 168
click at [224, 125] on div "Confirm Complete Delivery Are you sure you want to complete this delivery Cance…" at bounding box center [191, 84] width 383 height 168
click at [247, 132] on div "Confirm Complete Delivery Are you sure you want to complete this delivery Cance…" at bounding box center [191, 84] width 383 height 168
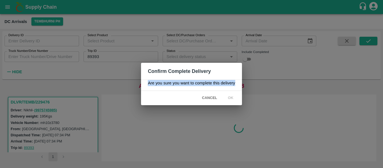
click at [247, 132] on div "Confirm Complete Delivery Are you sure you want to complete this delivery Cance…" at bounding box center [191, 84] width 383 height 168
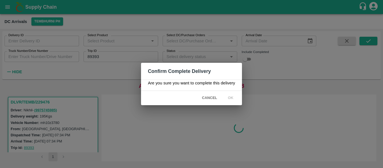
click at [260, 140] on div "Confirm Complete Delivery Are you sure you want to complete this delivery Cance…" at bounding box center [191, 84] width 383 height 168
click at [209, 97] on span "Cancel" at bounding box center [210, 98] width 20 height 10
click at [219, 115] on div "Confirm Complete Delivery Are you sure you want to complete this delivery Cance…" at bounding box center [191, 84] width 383 height 168
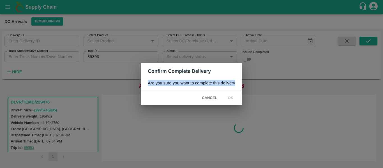
click at [219, 115] on div "Confirm Complete Delivery Are you sure you want to complete this delivery Cance…" at bounding box center [191, 84] width 383 height 168
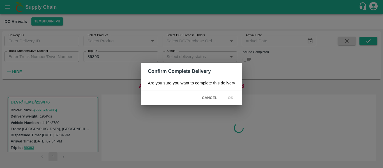
click at [186, 103] on div "Cancel ok" at bounding box center [191, 98] width 101 height 14
click at [293, 127] on div "Confirm Complete Delivery Are you sure you want to complete this delivery Cance…" at bounding box center [191, 84] width 383 height 168
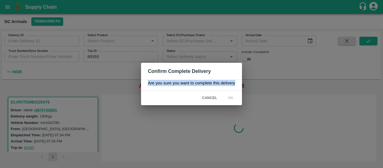
click at [293, 127] on div "Confirm Complete Delivery Are you sure you want to complete this delivery Cance…" at bounding box center [191, 84] width 383 height 168
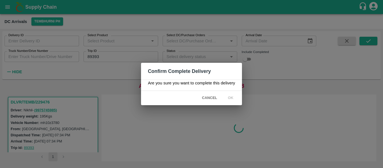
click at [178, 97] on div "Cancel ok" at bounding box center [191, 98] width 101 height 14
click at [270, 125] on div "Confirm Complete Delivery Are you sure you want to complete this delivery Cance…" at bounding box center [191, 84] width 383 height 168
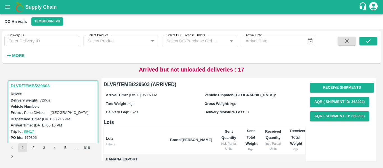
click at [16, 53] on h6 "More" at bounding box center [18, 55] width 13 height 7
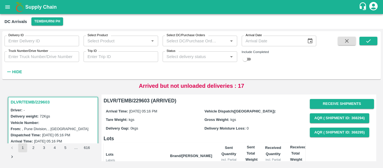
click at [133, 58] on input "Trip ID" at bounding box center [121, 56] width 75 height 11
paste input "89393"
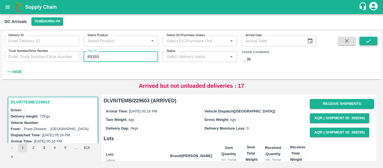
type input "89393"
click at [371, 39] on icon "submit" at bounding box center [369, 41] width 6 height 6
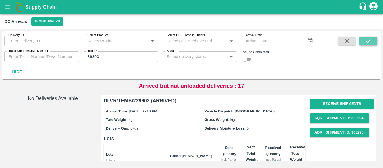
click at [365, 44] on button "submit" at bounding box center [369, 41] width 18 height 8
click at [245, 61] on input "checkbox" at bounding box center [245, 59] width 20 height 7
checkbox input "true"
click at [366, 43] on icon "submit" at bounding box center [369, 41] width 6 height 6
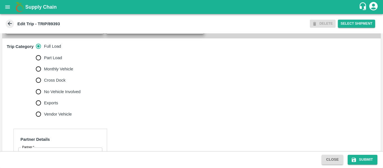
scroll to position [171, 0]
click at [61, 95] on span "No Vehicle Involved" at bounding box center [62, 91] width 36 height 6
click at [44, 96] on input "No Vehicle Involved" at bounding box center [38, 91] width 11 height 11
radio input "true"
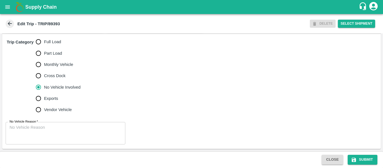
click at [61, 134] on textarea "No Vehicle Reason   *" at bounding box center [66, 134] width 112 height 18
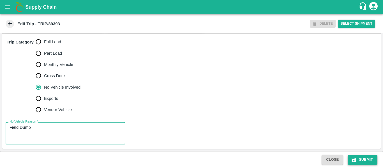
type textarea "Field Dump"
click at [371, 159] on button "Submit" at bounding box center [363, 160] width 30 height 10
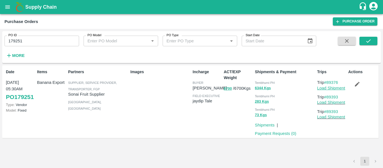
click at [329, 90] on link "Load Shipment" at bounding box center [332, 88] width 28 height 4
click at [29, 38] on input "179251" at bounding box center [41, 41] width 75 height 11
paste input "text"
type input "179299"
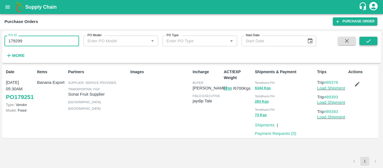
click at [362, 40] on button "submit" at bounding box center [369, 41] width 18 height 8
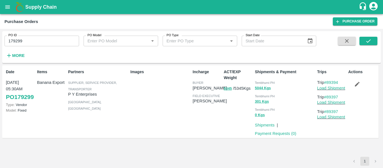
click at [357, 82] on icon "button" at bounding box center [358, 84] width 6 height 6
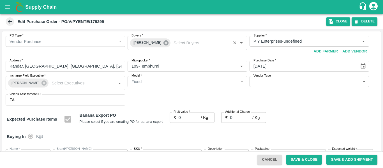
click at [164, 44] on icon at bounding box center [166, 42] width 5 height 5
click at [145, 44] on input "Buyers   *" at bounding box center [182, 41] width 107 height 7
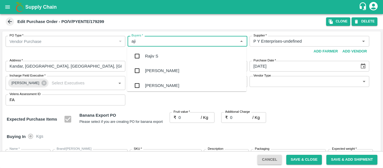
type input "ajit"
click at [146, 54] on div "Ajit Otari" at bounding box center [162, 56] width 34 height 6
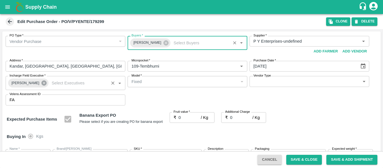
click at [42, 84] on icon at bounding box center [44, 83] width 5 height 5
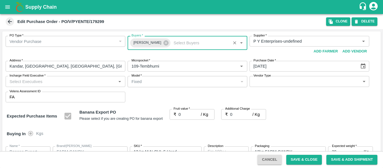
click at [26, 83] on input "Incharge Field Executive   *" at bounding box center [60, 81] width 107 height 7
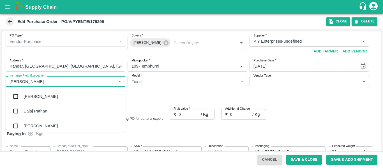
type input "jayd"
click at [29, 97] on div "jaydip Tale" at bounding box center [34, 96] width 20 height 6
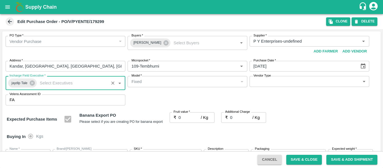
click at [186, 120] on input "0" at bounding box center [190, 117] width 22 height 11
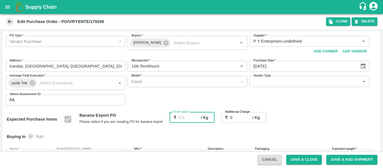
type input "2"
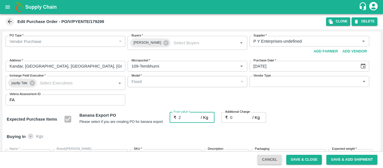
type input "2"
type input "21"
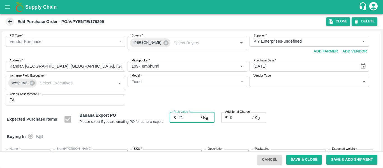
type input "21"
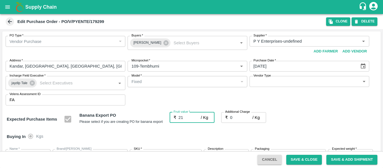
click at [240, 119] on input "0" at bounding box center [241, 117] width 22 height 11
type input "2"
type input "23"
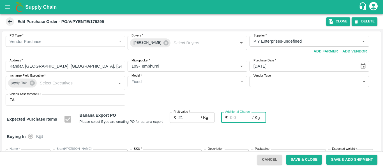
type input "23"
type input "2.7"
type input "23.7"
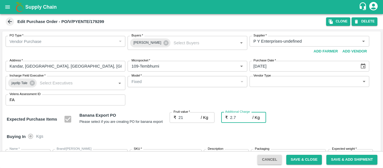
type input "23.7"
type input "2.75"
type input "23.75"
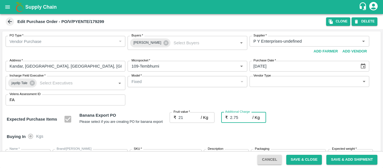
type input "23.75"
type input "2.75"
click at [323, 119] on div "Expected Purchase Items Banana Export PO Please select if you are creating PO f…" at bounding box center [192, 119] width 370 height 14
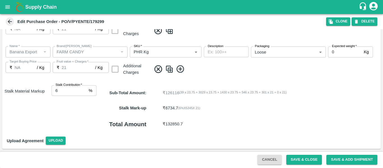
click at [84, 88] on input "6" at bounding box center [69, 90] width 35 height 11
click at [84, 90] on input "7" at bounding box center [69, 90] width 35 height 11
type input "8"
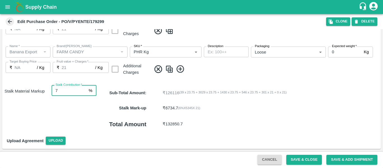
click at [84, 90] on input "8" at bounding box center [69, 90] width 35 height 11
click at [298, 160] on button "Save & Close" at bounding box center [305, 160] width 36 height 10
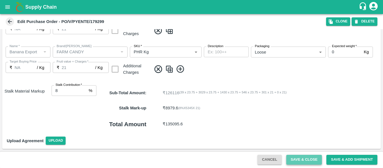
click at [304, 162] on button "Save & Close" at bounding box center [305, 160] width 36 height 10
click at [291, 156] on button "Save & Close" at bounding box center [305, 160] width 36 height 10
click at [296, 163] on button "Save & Close" at bounding box center [305, 160] width 36 height 10
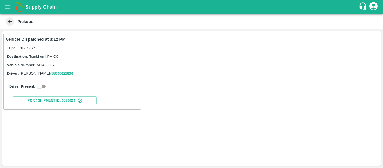
click at [45, 86] on input "checkbox" at bounding box center [40, 86] width 20 height 7
checkbox input "true"
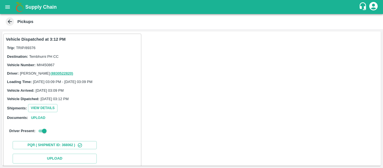
scroll to position [63, 0]
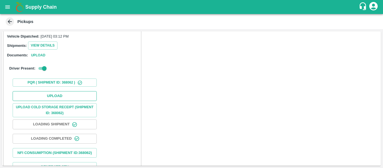
click at [68, 101] on button "Upload" at bounding box center [55, 96] width 84 height 10
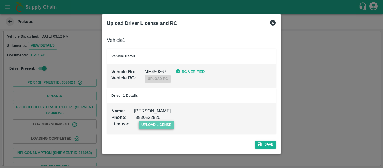
click at [165, 124] on span "upload license" at bounding box center [157, 125] width 36 height 8
click at [0, 0] on input "upload license" at bounding box center [0, 0] width 0 height 0
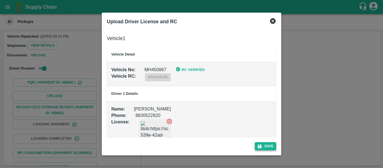
click at [270, 145] on button "Save" at bounding box center [265, 146] width 21 height 8
